Goal: Contribute content: Contribute content

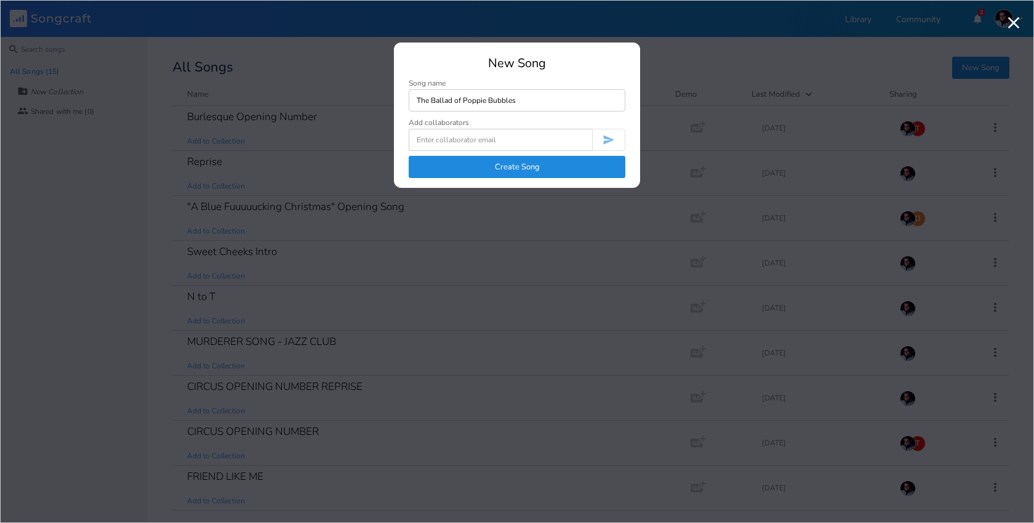
type input "The Ballad of Poppie Bubbles"
click at [453, 182] on div "New Song Song name The Ballad of [PERSON_NAME] Add collaborators Create Song" at bounding box center [517, 122] width 246 height 131
click at [453, 170] on button "Create Song" at bounding box center [517, 167] width 217 height 22
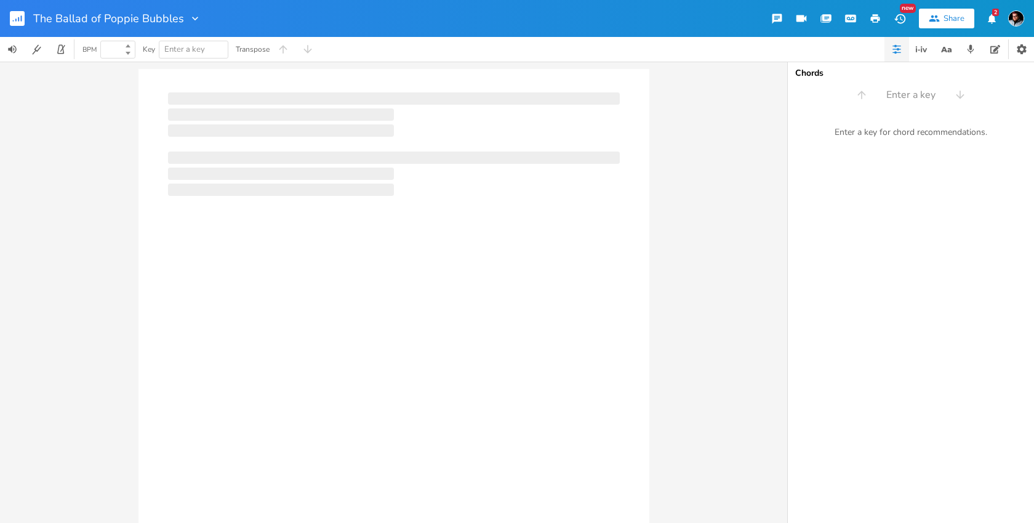
type input "100"
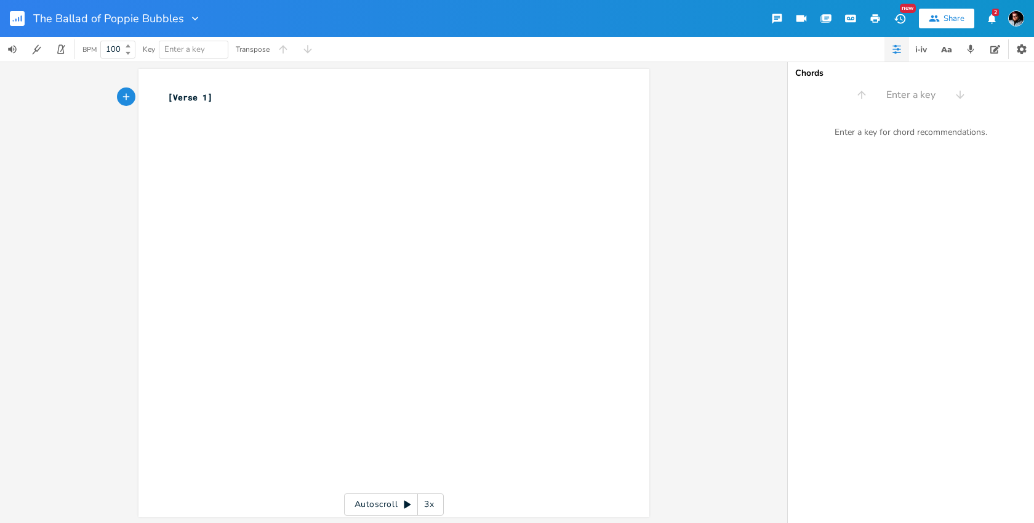
click at [357, 230] on div "xxxxxxxxxx [Verse 1] ​" at bounding box center [403, 305] width 475 height 432
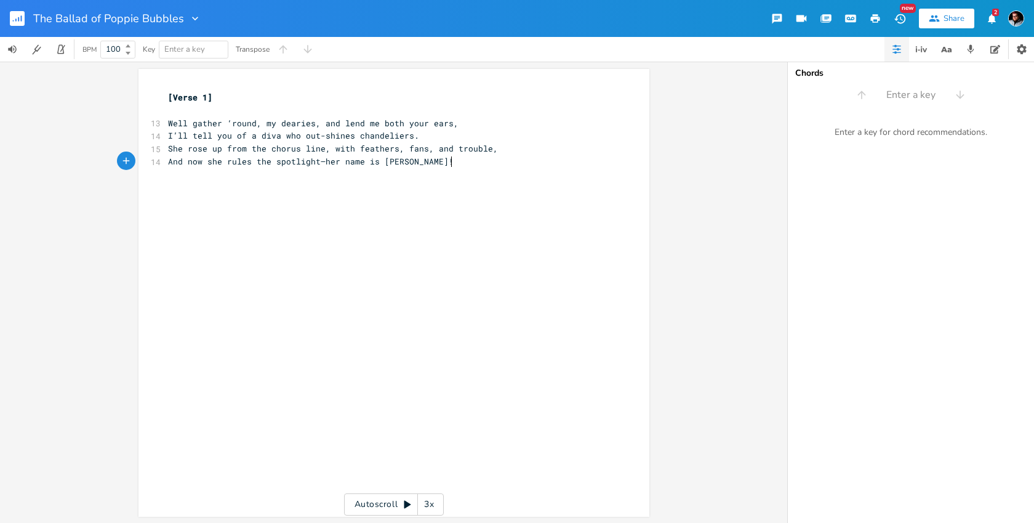
click at [471, 125] on pre "Well gather ‘round, my dearies, and lend me both your ears," at bounding box center [388, 123] width 445 height 13
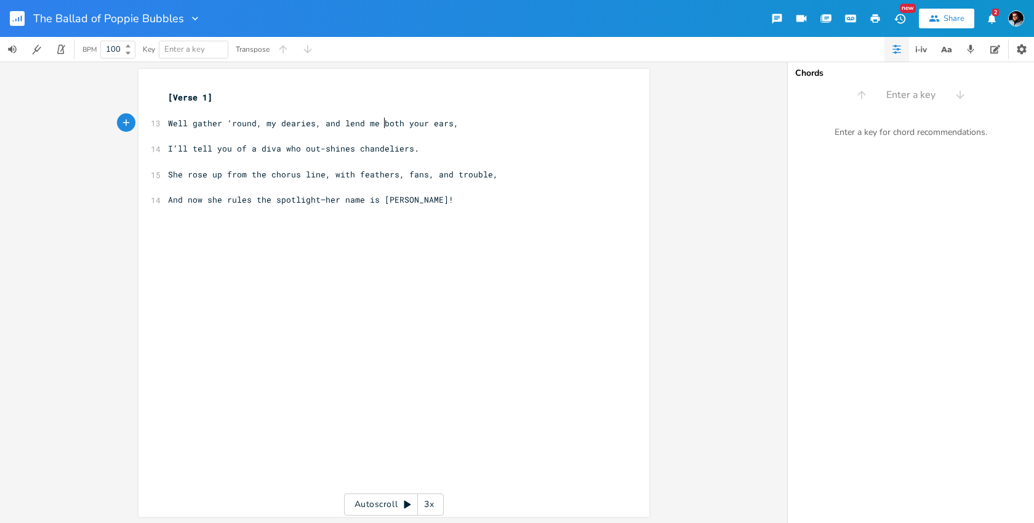
type textarea "ot"
drag, startPoint x: 380, startPoint y: 122, endPoint x: 391, endPoint y: 122, distance: 11.1
click at [391, 122] on span "Well gather ‘round, my dearies, and lend me both your ears," at bounding box center [313, 123] width 291 height 11
type textarea "both"
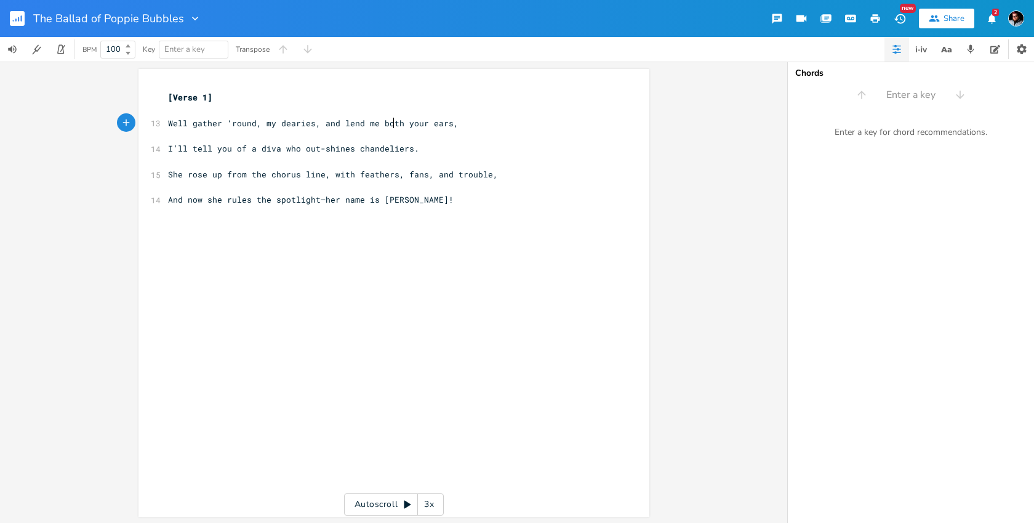
click at [391, 122] on span "Well gather ‘round, my dearies, and lend me both your ears," at bounding box center [313, 123] width 291 height 11
drag, startPoint x: 264, startPoint y: 173, endPoint x: 483, endPoint y: 174, distance: 218.6
click at [483, 174] on span "She rose up from the chorus line, with feathers, fans, and trouble," at bounding box center [333, 174] width 330 height 11
type textarea "band, with feathers in her hand"
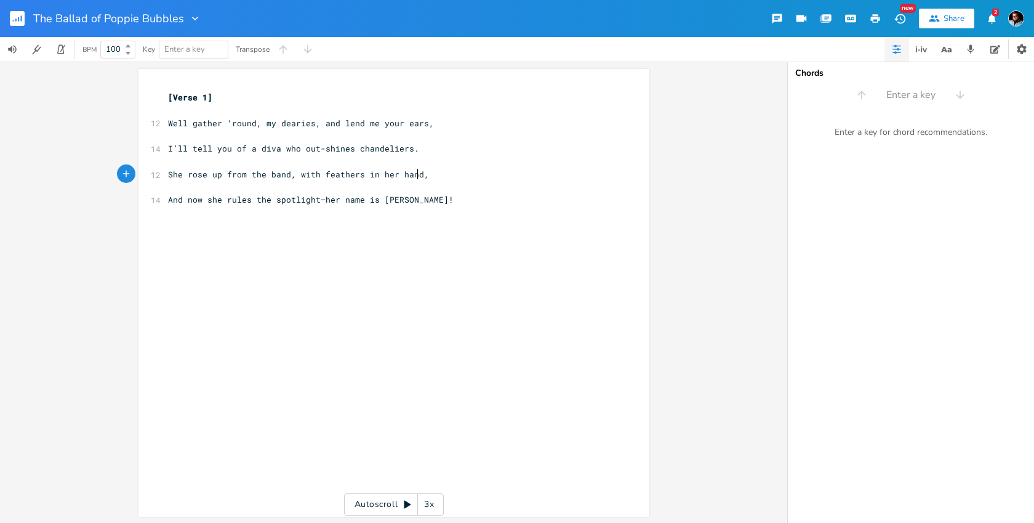
click at [458, 200] on pre "And now she rules the spotlight—her name is [PERSON_NAME]!" at bounding box center [388, 199] width 445 height 13
drag, startPoint x: 454, startPoint y: 198, endPoint x: 270, endPoint y: 203, distance: 184.2
click at [270, 203] on pre "And now she rules the spotlight—her name is [PERSON_NAME]!" at bounding box center [388, 199] width 445 height 13
type textarea "spotlight—her name is [PERSON_NAME]!"
click at [270, 203] on span "And now she rules the spotlight—her name is [PERSON_NAME]!" at bounding box center [311, 199] width 286 height 11
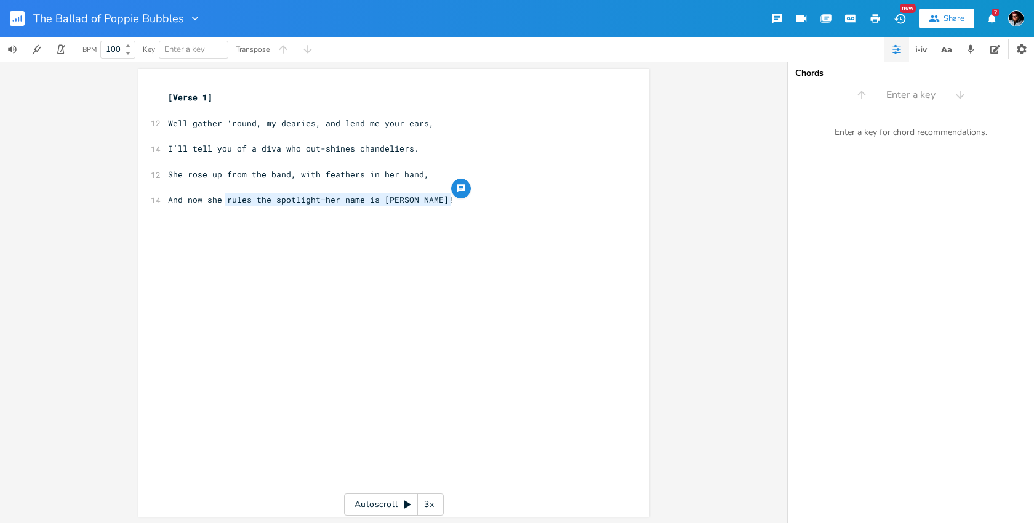
drag, startPoint x: 221, startPoint y: 201, endPoint x: 457, endPoint y: 203, distance: 235.8
click at [457, 203] on pre "And now she rules the spotlight—her name is [PERSON_NAME]!" at bounding box center [388, 199] width 445 height 13
type textarea "runs the show and works exa"
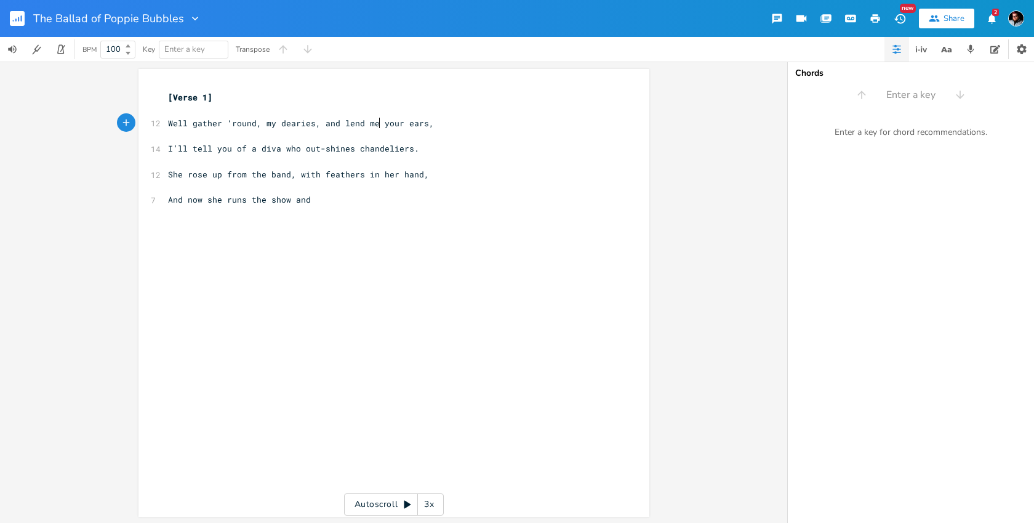
click at [377, 123] on span "Well gather ‘round, my dearies, and lend me your ears," at bounding box center [301, 123] width 266 height 11
type textarea "both"
click at [159, 94] on div "both x [Verse 1] ​ 13 Well gather ‘round, my dearies, and lend me both your ear…" at bounding box center [394, 293] width 511 height 448
click at [166, 91] on div "x [Verse 1] ​ 13 Well gather ‘round, my dearies, and lend me both your ears, ​ …" at bounding box center [388, 149] width 445 height 120
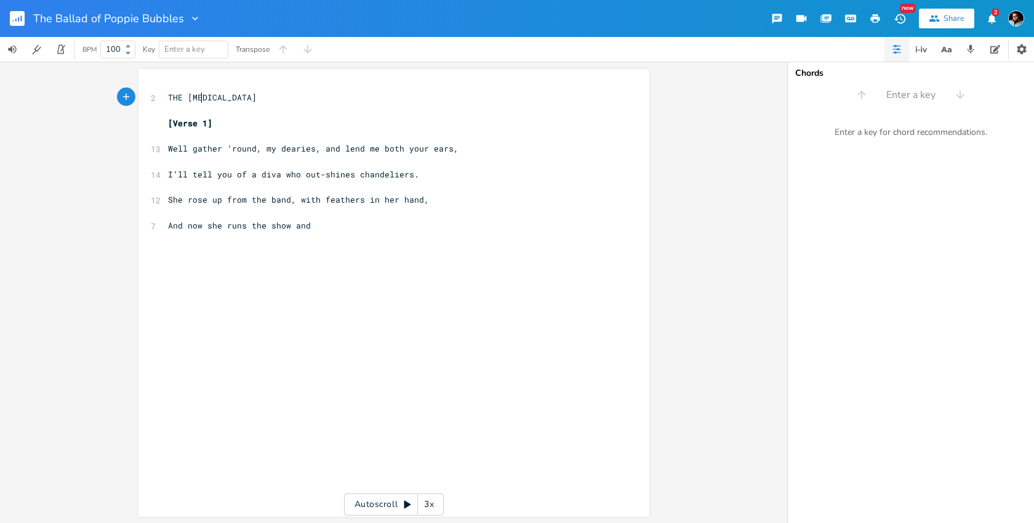
type textarea "THE BALA"
type textarea "LAD OF POPPIE BUBBLES"
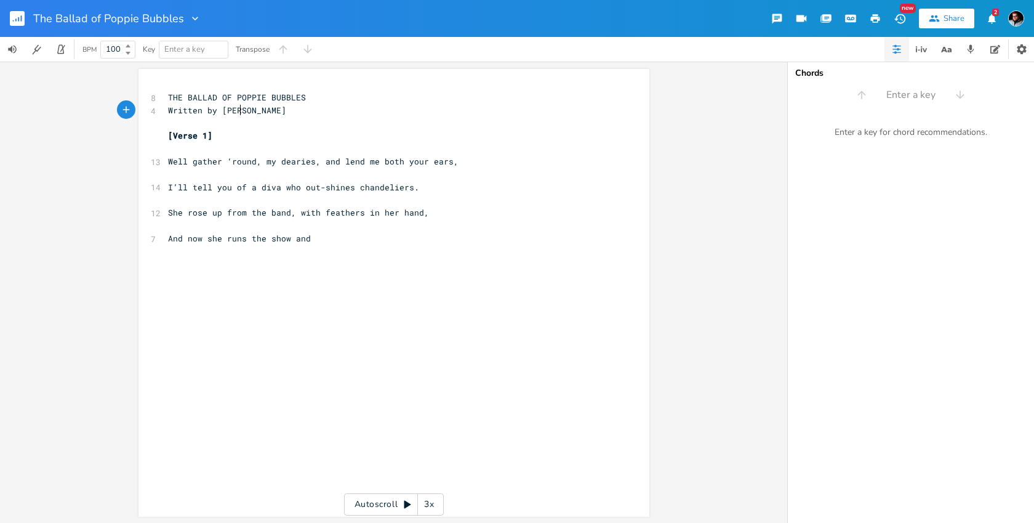
type textarea "Written by [PERSON_NAME]"
type textarea "[PERSON_NAME]"
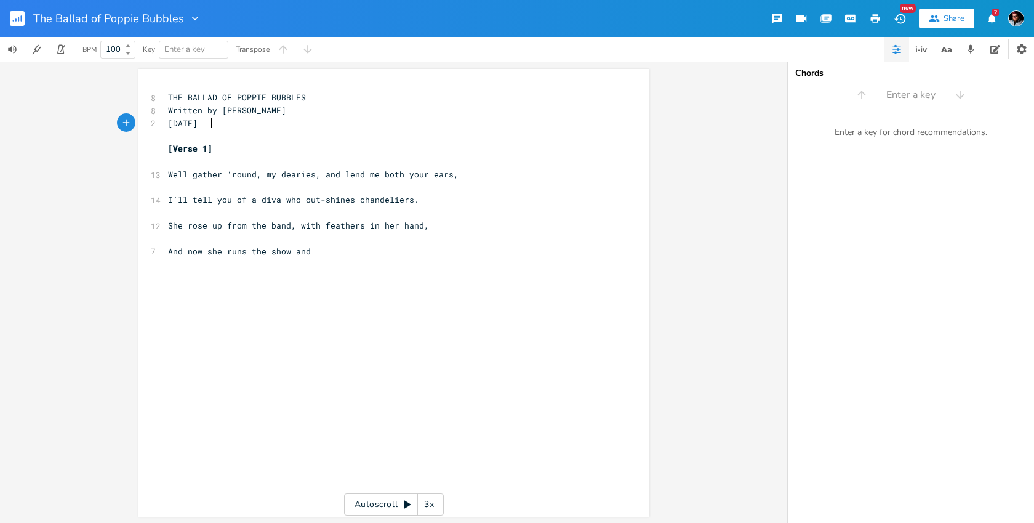
type textarea "[DATE]"
click at [315, 252] on pre "And now she runs the show and" at bounding box center [388, 251] width 445 height 13
type textarea "sings"
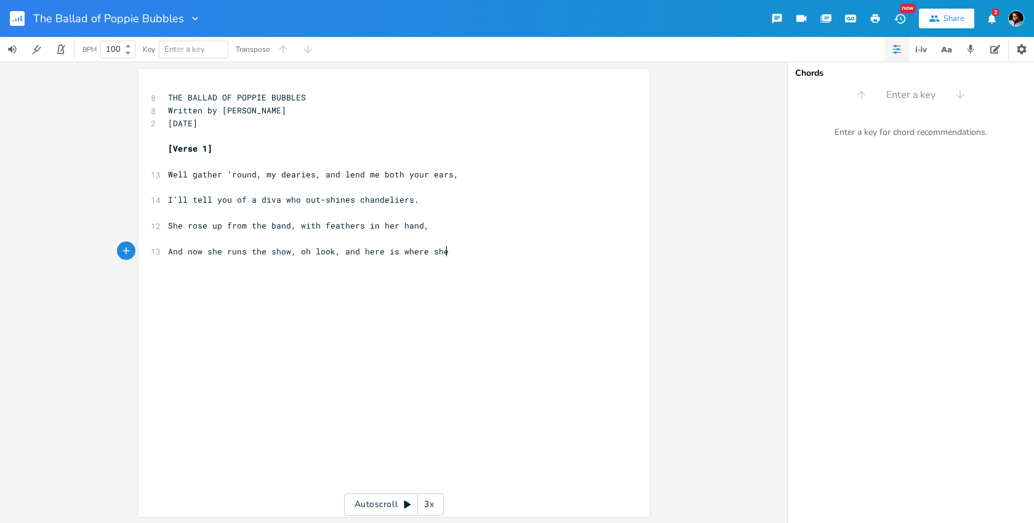
scroll to position [0, 116]
type textarea ", oh look, and here is where she stands!"
type textarea "Spoken: it's me."
type textarea "It's me. This song is about me."
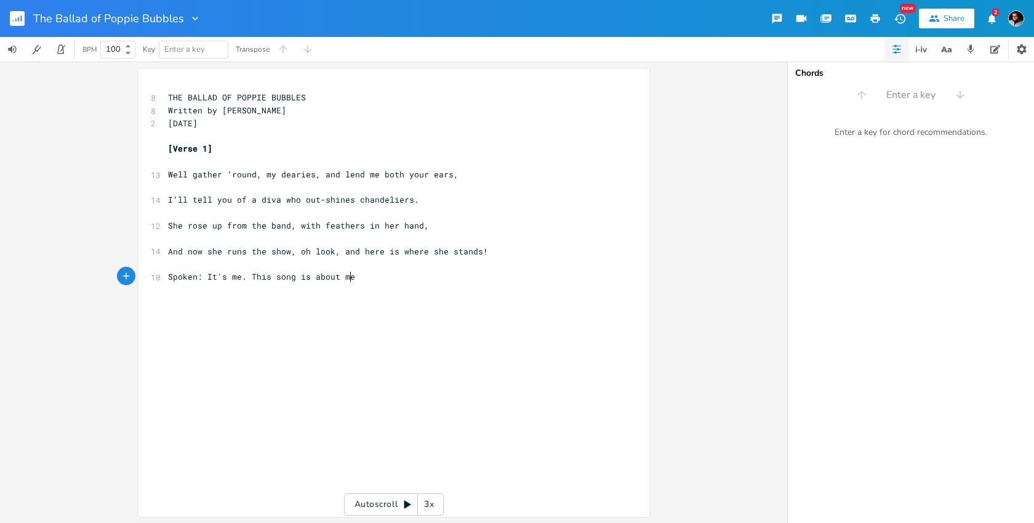
scroll to position [0, 112]
type textarea "{"
type textarea "[CHORUS]"
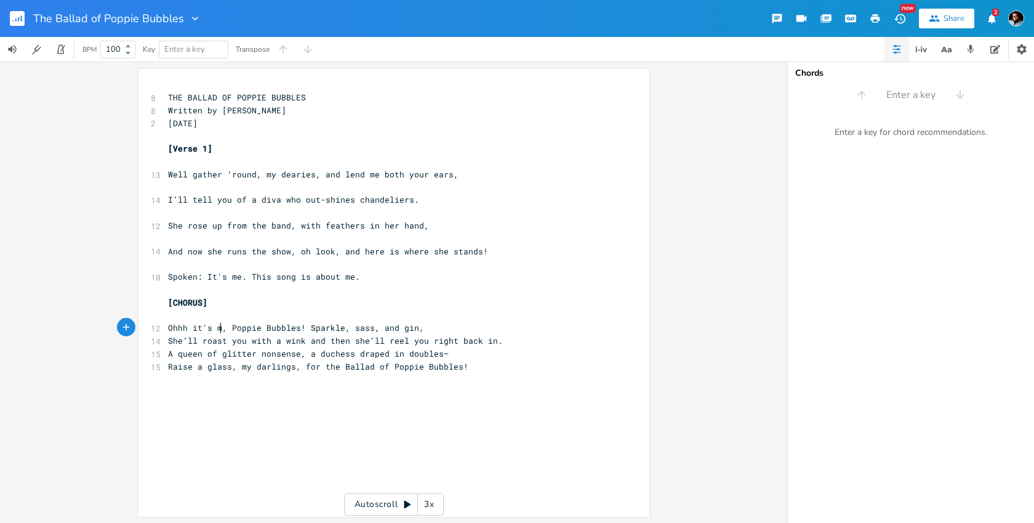
type textarea "it's me"
click at [309, 327] on span "Ohhh it's me, Poppie Bubbles! Sparkle, sass, and gin," at bounding box center [298, 327] width 261 height 11
type textarea ", with"
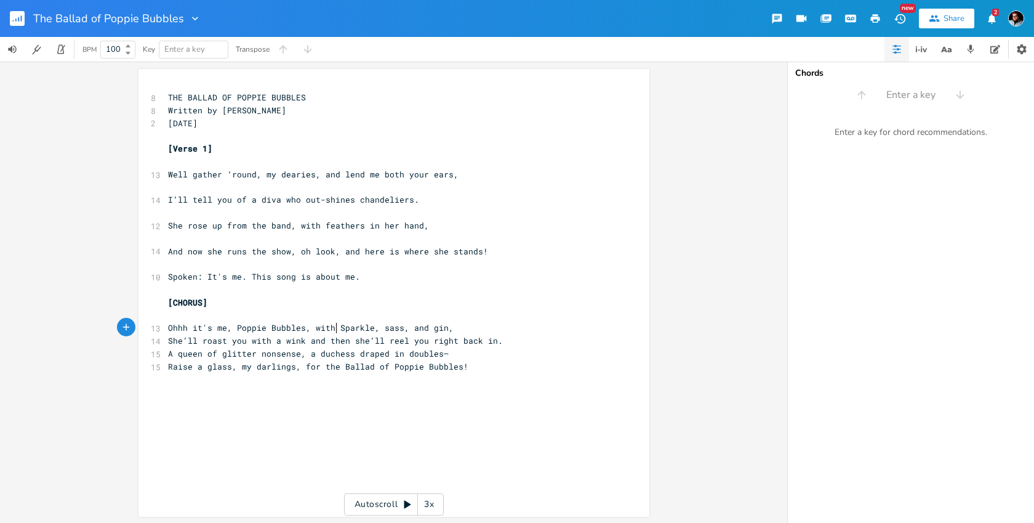
click at [430, 331] on span "Ohhh it's me, Poppie Bubbles, with Sparkle, sass, and gin," at bounding box center [311, 327] width 286 height 11
type textarea "gin"
click at [430, 331] on span "Ohhh it's me, Poppie Bubbles, with Sparkle, sass, and gin," at bounding box center [311, 327] width 286 height 11
click at [448, 331] on pre "Ohhh it's me, Poppie Bubbles, with Sparkle, sass, and gin," at bounding box center [388, 327] width 445 height 13
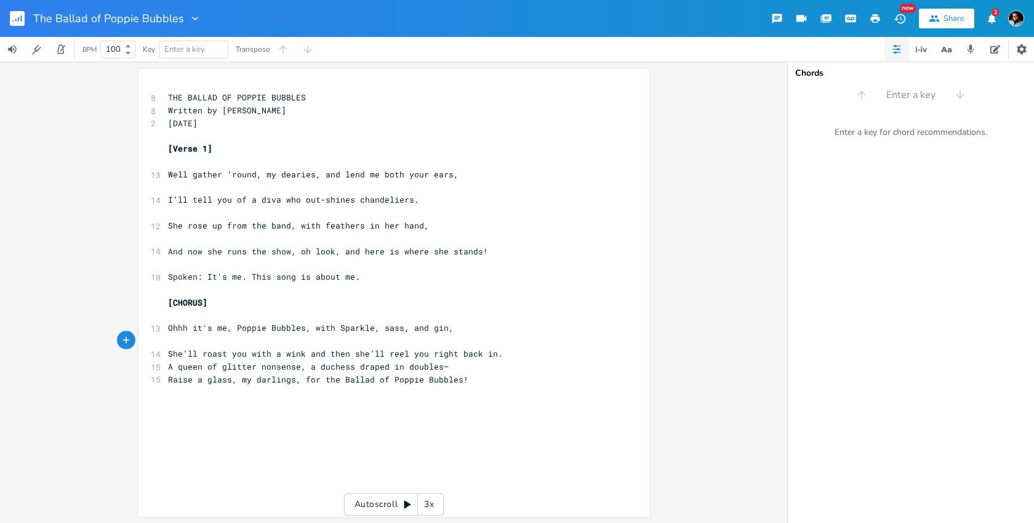
click at [504, 351] on pre "She’ll roast you with a wink and then she’ll reel you right back in." at bounding box center [388, 353] width 445 height 13
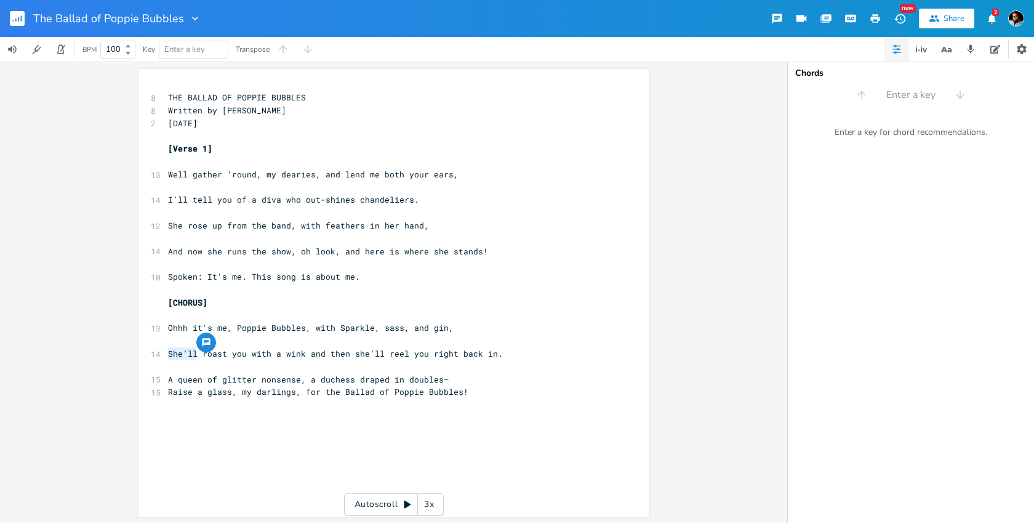
drag, startPoint x: 194, startPoint y: 349, endPoint x: 163, endPoint y: 349, distance: 30.8
click at [166, 349] on pre "She’ll roast you with a wink and then she’ll reel you right back in." at bounding box center [388, 353] width 445 height 13
type textarea "Il"
type textarea "'ll"
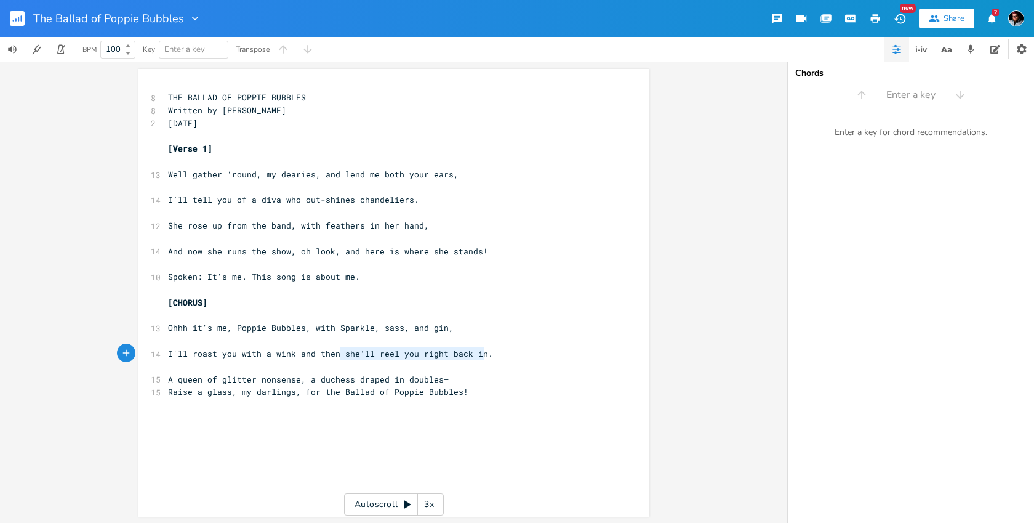
drag, startPoint x: 337, startPoint y: 353, endPoint x: 485, endPoint y: 358, distance: 148.5
click at [485, 358] on pre "I'll roast you with a wink and then she’ll reel you right back in." at bounding box center [388, 353] width 445 height 13
type textarea "I'll reel you all back in."
click at [469, 382] on pre "A queen of glitter nonsense, a duchess draped in doubles—" at bounding box center [388, 379] width 445 height 13
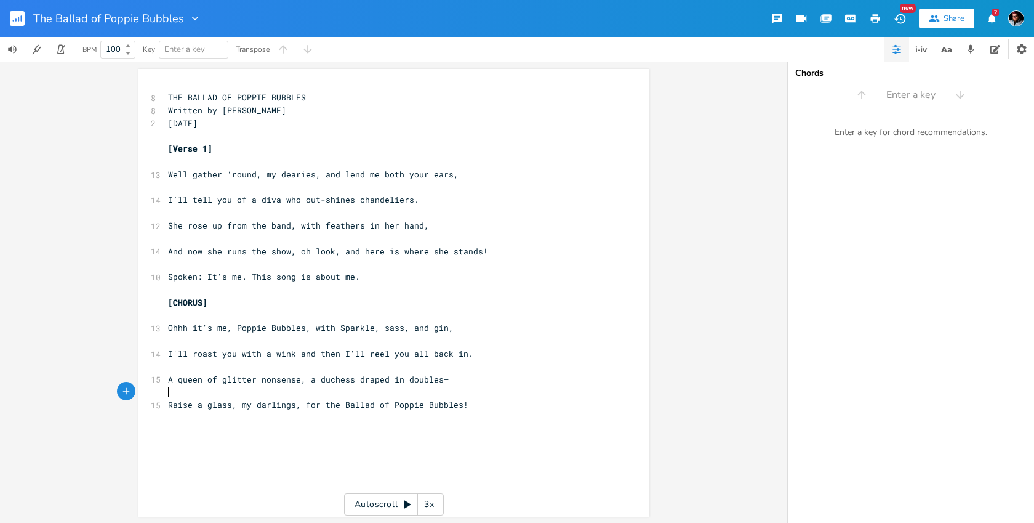
click at [296, 398] on pre "​" at bounding box center [388, 391] width 445 height 13
click at [310, 382] on span "A queen of glitter nonsense, a duchess draped in doubles—" at bounding box center [308, 379] width 281 height 11
click at [179, 393] on pre "​" at bounding box center [388, 391] width 445 height 13
click at [416, 381] on span "A queen of glitter nonsense, a duchess draped in doubles—" at bounding box center [308, 379] width 281 height 11
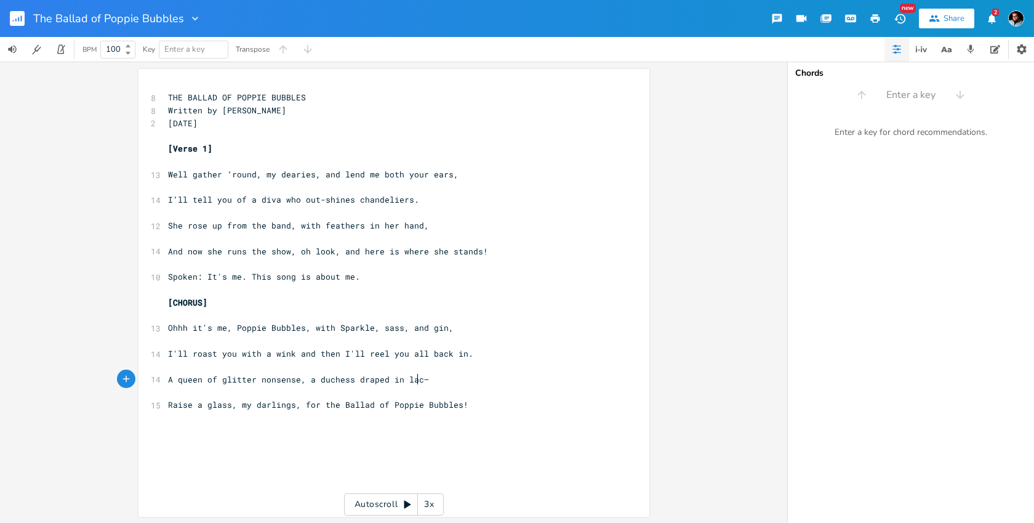
scroll to position [0, 14]
type textarea "lace"
type textarea "se a glass, my darlings, for the Ballad of Poppie Bubbles!"
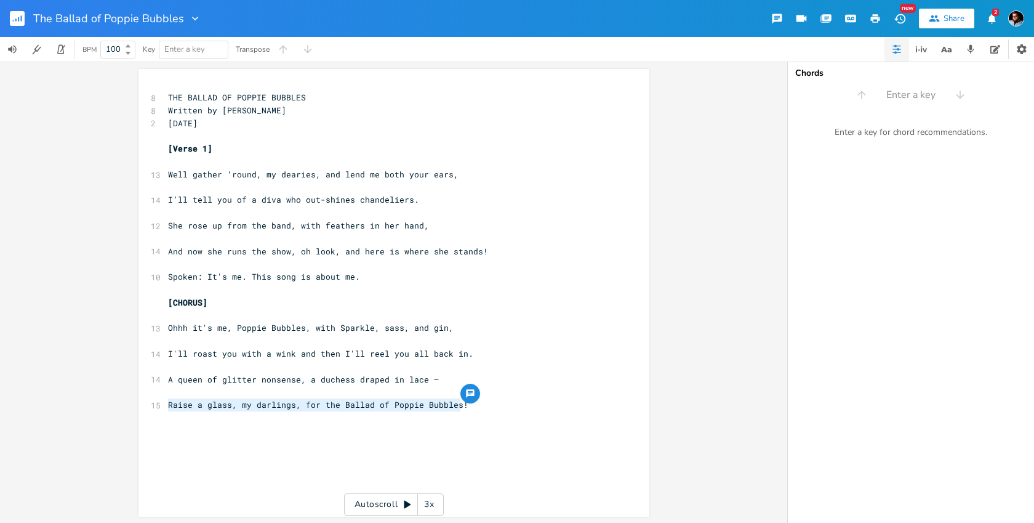
drag, startPoint x: 466, startPoint y: 405, endPoint x: 159, endPoint y: 405, distance: 306.0
click at [159, 405] on div "Raise a glass, my darlings, for the Ballad of Poppie Bubbles! x 8 THE BALLAD OF…" at bounding box center [394, 293] width 511 height 448
type textarea "If you want to yell at [PERSON_NAME]"
type textarea "[PERSON_NAME], I'll do it to his face!"
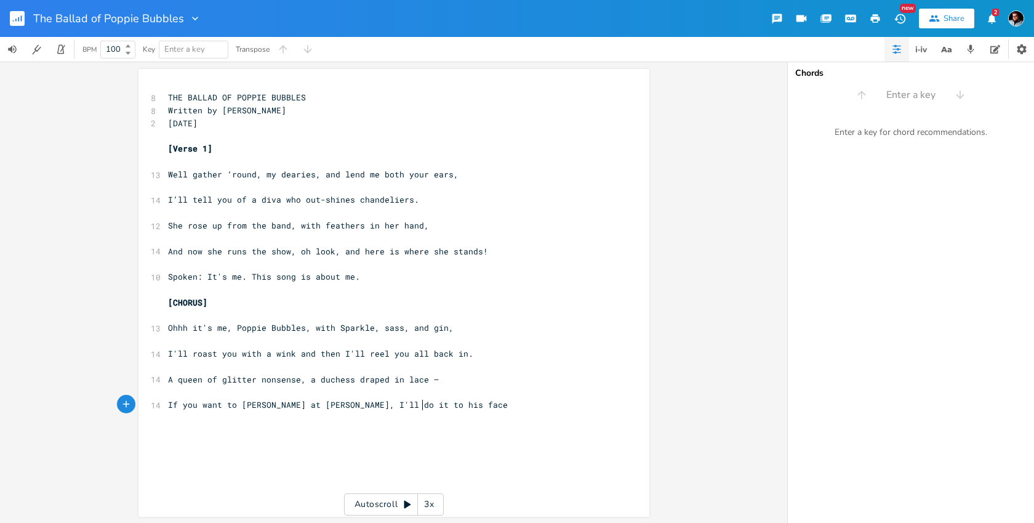
scroll to position [0, 99]
drag, startPoint x: 208, startPoint y: 304, endPoint x: 171, endPoint y: 302, distance: 37.0
click at [171, 302] on pre "[CHORUS]" at bounding box center [388, 302] width 445 height 13
type textarea "VERSE 2]"
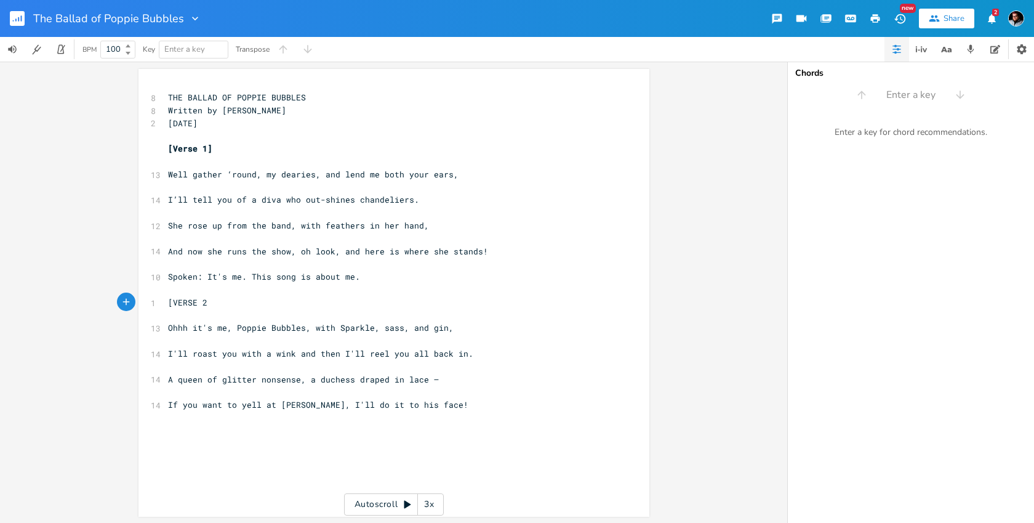
scroll to position [0, 34]
click at [379, 406] on span "If you want to yell at [PERSON_NAME], I'll do it to his face!" at bounding box center [318, 404] width 300 height 11
type textarea "fucking"
type textarea "yell at"
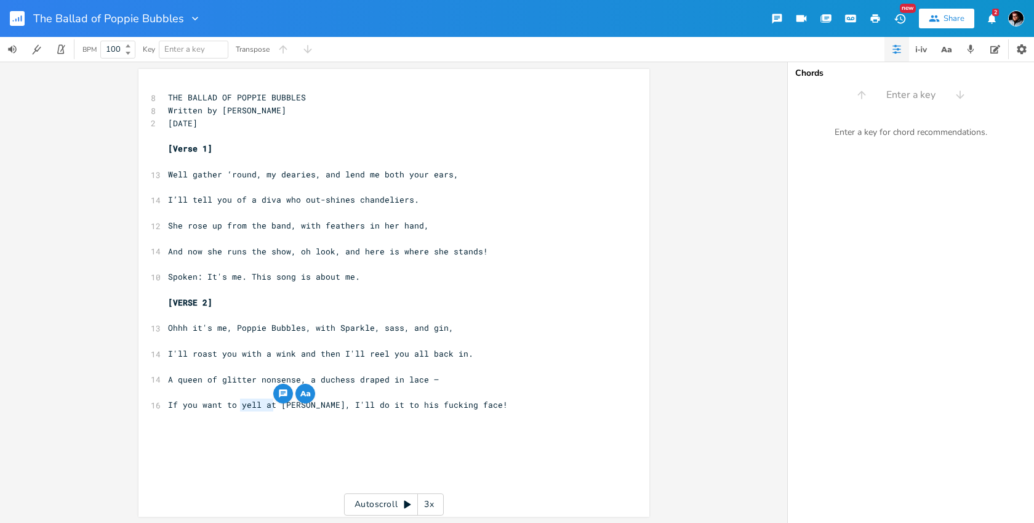
drag, startPoint x: 235, startPoint y: 406, endPoint x: 269, endPoint y: 401, distance: 34.1
click at [269, 401] on span "If you want to yell at [PERSON_NAME], I'll do it to his fucking face!" at bounding box center [338, 404] width 340 height 11
type textarea "Watch me make fun of"
click at [467, 405] on pre "Watch me make fun of [PERSON_NAME], I'll do it to his fucking face!" at bounding box center [388, 404] width 445 height 13
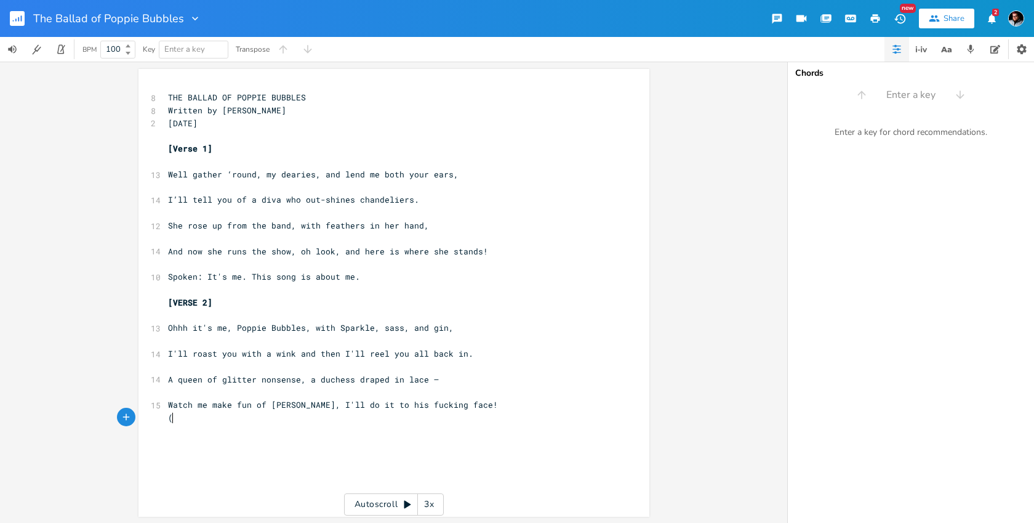
scroll to position [0, 2]
type textarea "(improv here hahahaha)"
drag, startPoint x: 376, startPoint y: 251, endPoint x: 337, endPoint y: 251, distance: 38.2
click at [337, 251] on span "And now she runs the show, oh look, and here is where she stands!" at bounding box center [328, 251] width 320 height 11
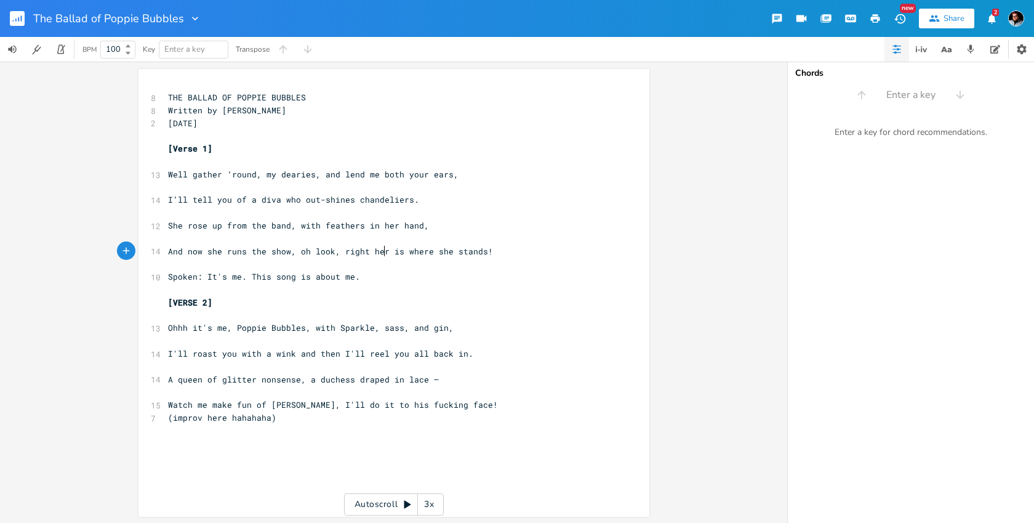
type textarea "right here"
click at [235, 147] on pre "[Verse 1]" at bounding box center [388, 148] width 445 height 13
click at [225, 140] on pre "​" at bounding box center [388, 135] width 445 height 13
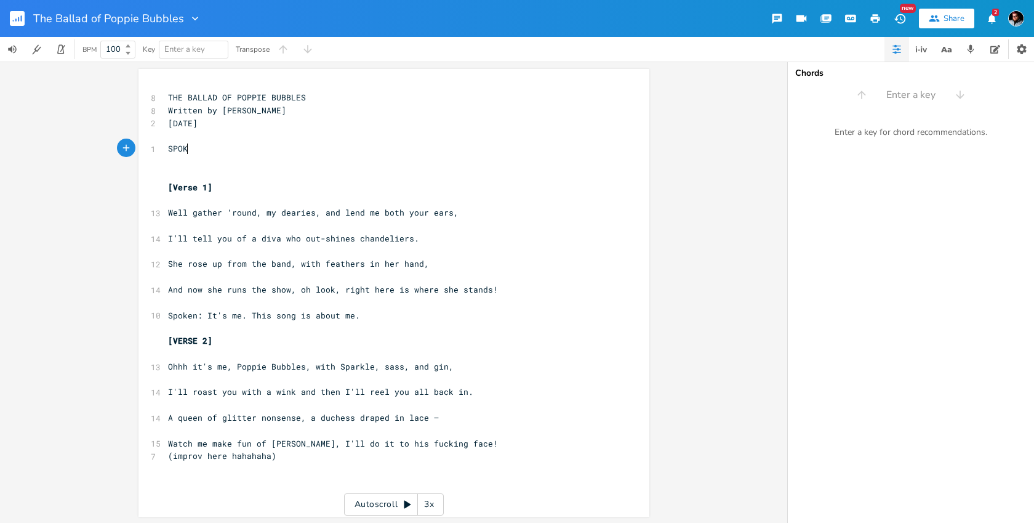
scroll to position [0, 31]
type textarea "SPOKEN: We"
type textarea "It's time for a brand new song!"
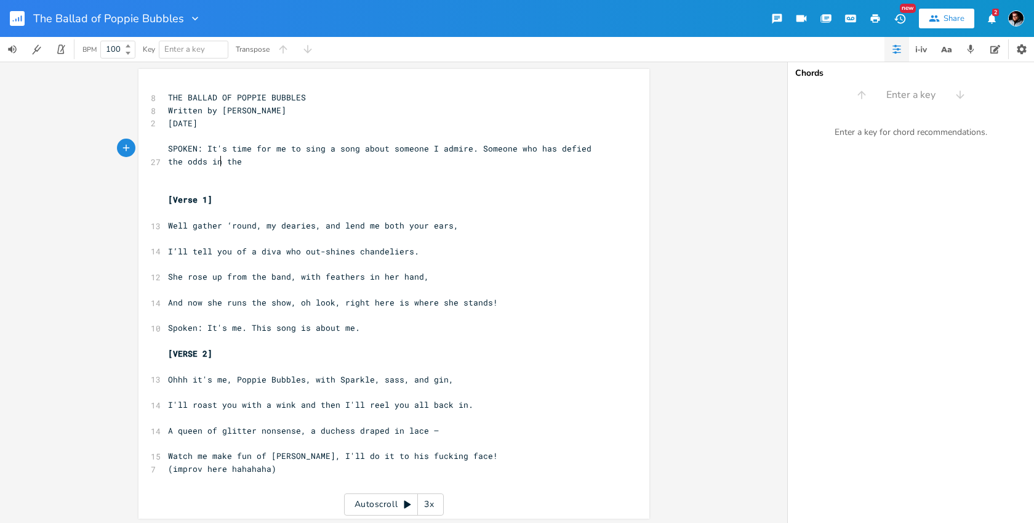
scroll to position [0, 311]
type textarea "me to sing a song about someone I admire. Someone who has defied the odds in th…"
type textarea "world. Ros"
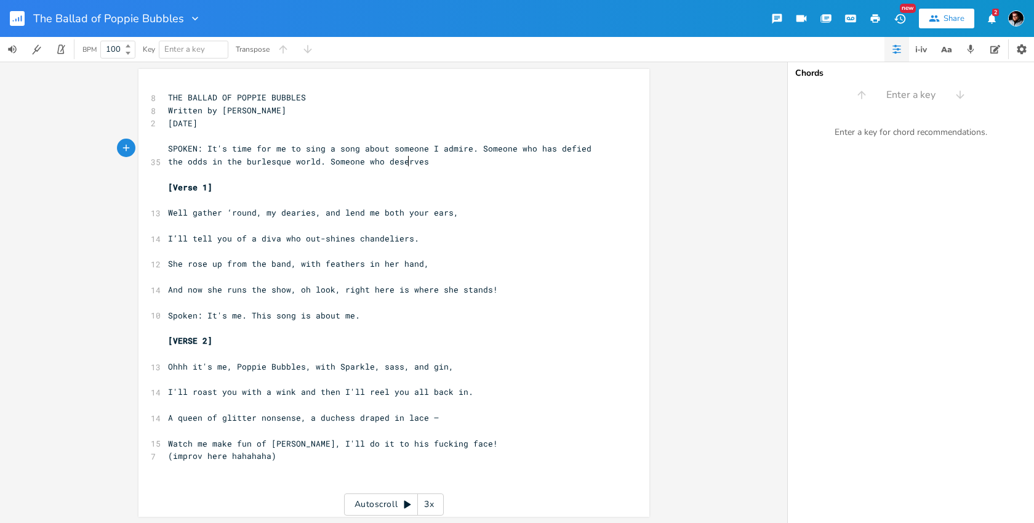
type textarea "Someone who deserves a"
type textarea "her spo"
type textarea "place in te sporlight"
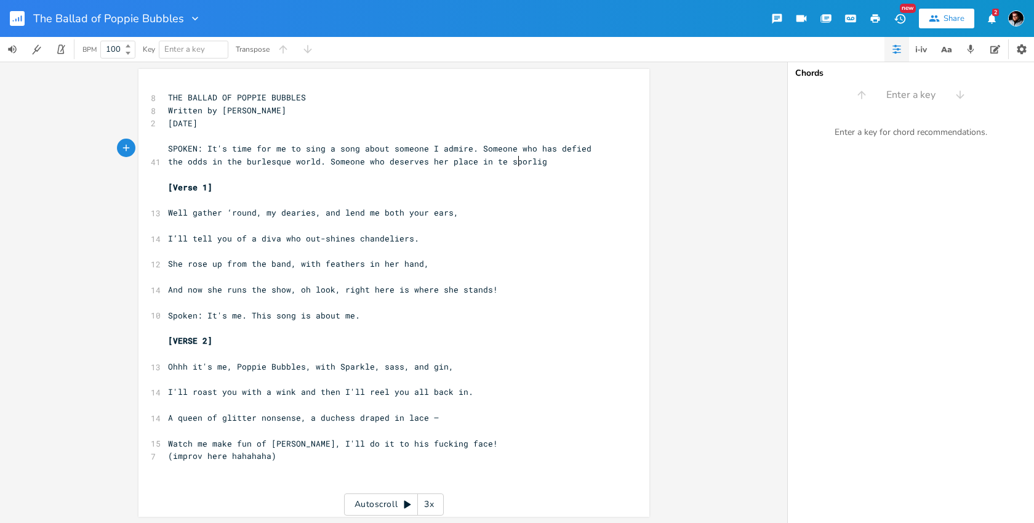
scroll to position [0, 72]
type textarea "tlight."
click at [288, 460] on pre "(improv here hahahaha)" at bounding box center [388, 456] width 445 height 13
click at [337, 363] on span "Ohhh it's me, Poppie Bubbles, with Sparkle, sass, and gin," at bounding box center [311, 366] width 286 height 11
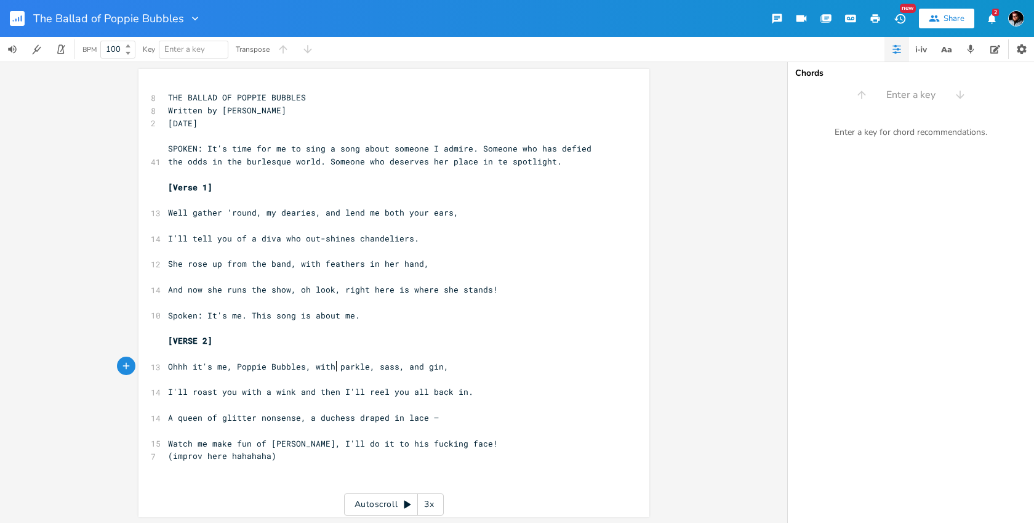
scroll to position [0, 4]
type textarea "s"
click at [294, 453] on pre "(improv here hahahaha)" at bounding box center [388, 456] width 445 height 13
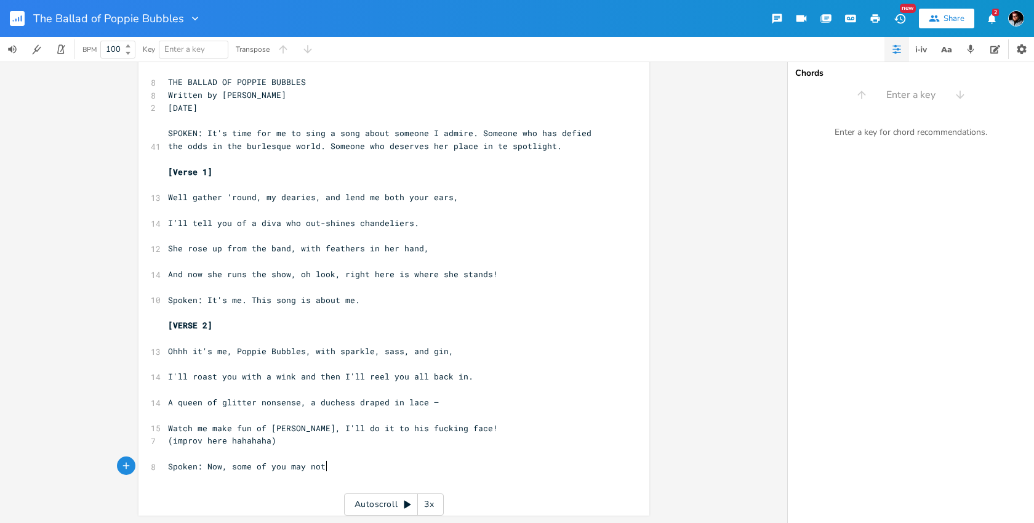
type textarea "Spoken: Now, some of you may not w"
type textarea "know who I am, and some of you do. I'm going to tell you my story, and you can …"
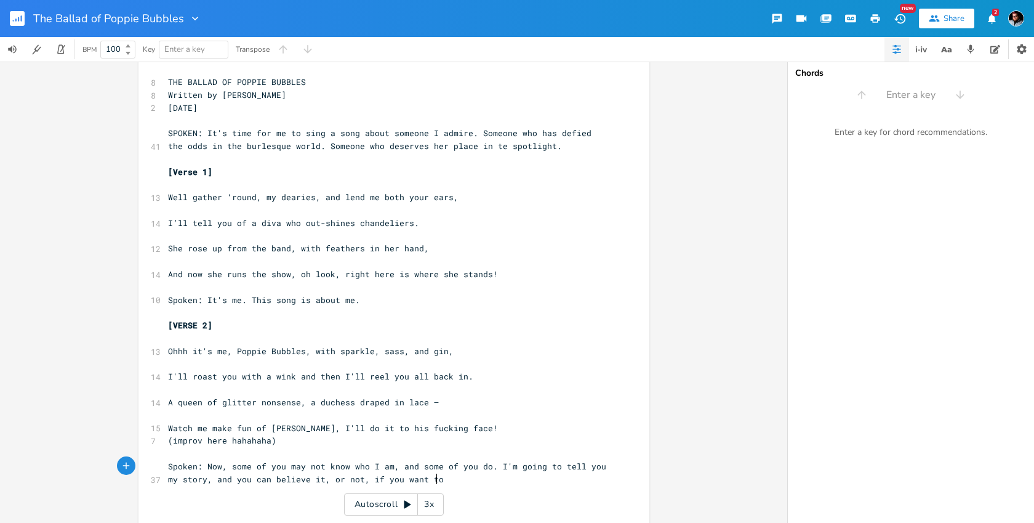
type textarea ", or not, if you want to."
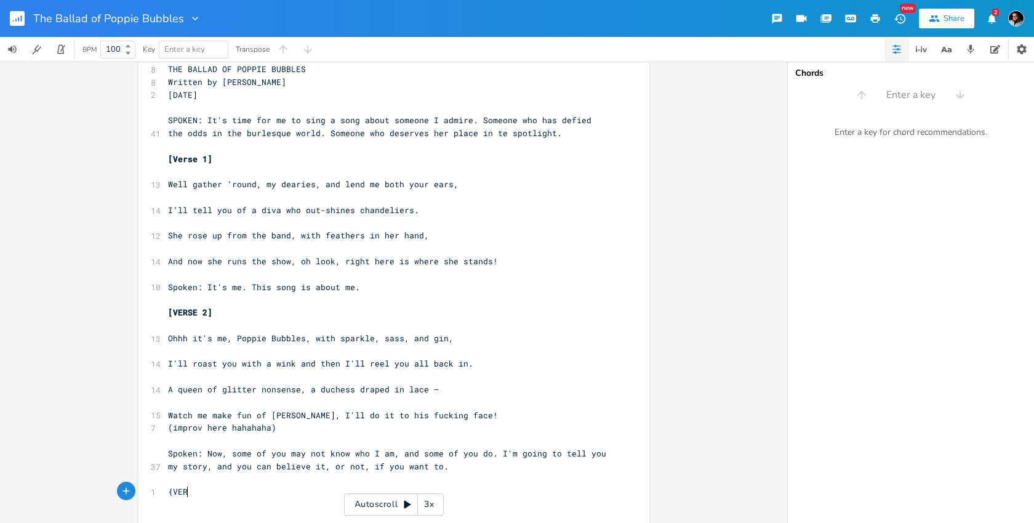
type textarea "{VERS"
type textarea "p"
type textarea "[VERSE 3]"
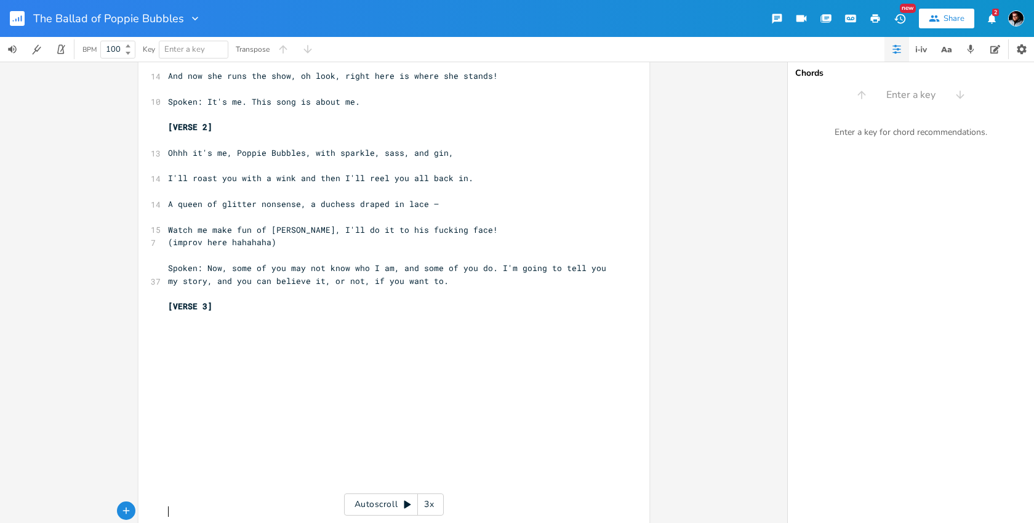
scroll to position [252, 0]
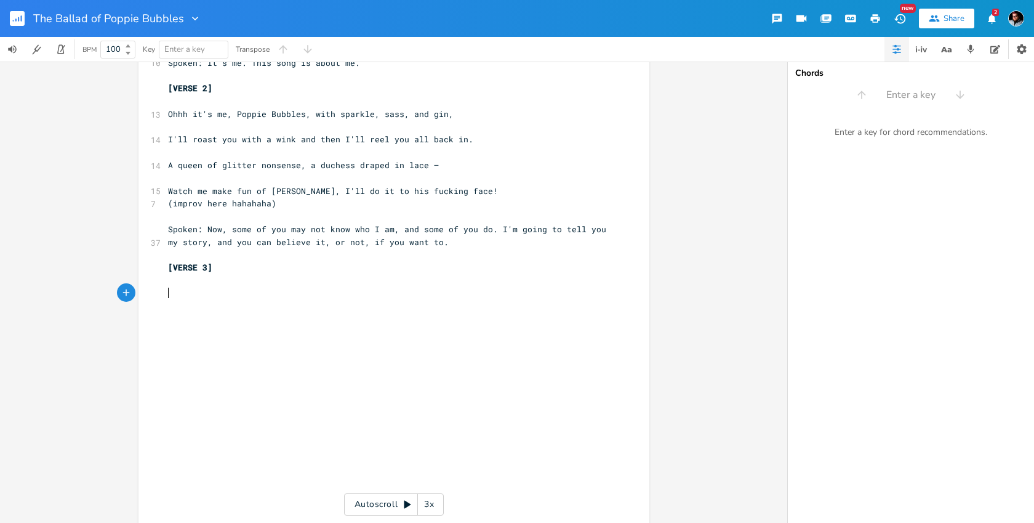
click at [221, 291] on pre "​" at bounding box center [388, 293] width 445 height 13
